Goal: Navigation & Orientation: Find specific page/section

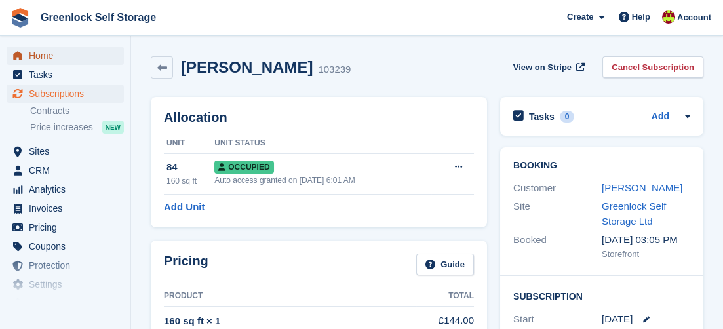
click at [67, 53] on span "Home" at bounding box center [68, 56] width 79 height 18
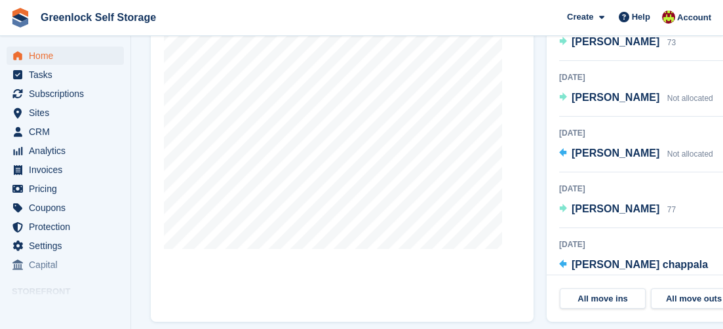
scroll to position [564, 0]
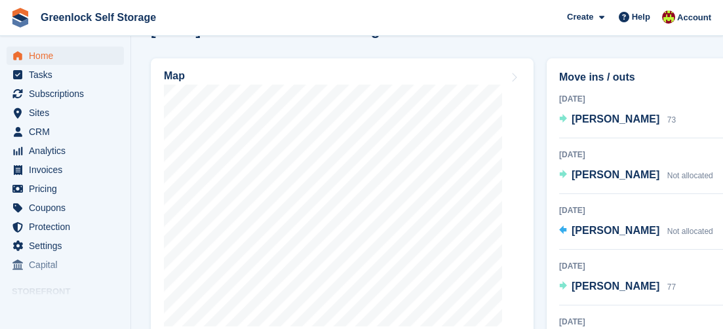
scroll to position [507, 0]
